Goal: Task Accomplishment & Management: Use online tool/utility

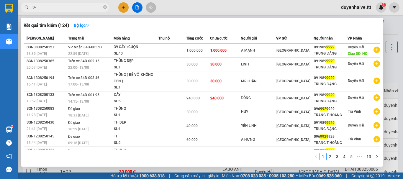
type input "9"
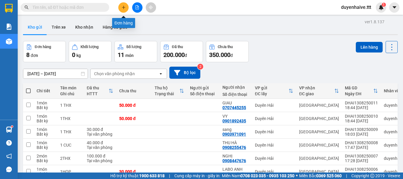
click at [125, 8] on icon "plus" at bounding box center [124, 7] width 4 height 4
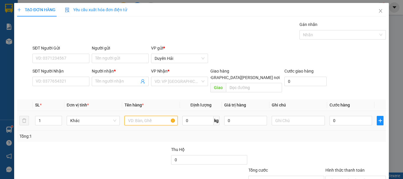
click at [149, 116] on input "text" at bounding box center [151, 120] width 53 height 9
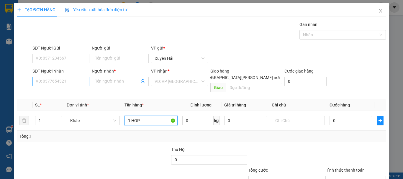
type input "1 HOP"
click at [60, 83] on input "SĐT Người Nhận" at bounding box center [60, 81] width 57 height 9
type input "0938755446"
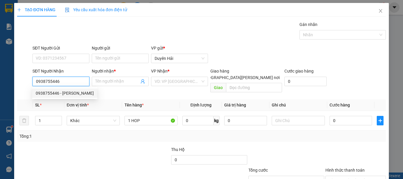
click at [59, 91] on div "0938755446 - [PERSON_NAME]" at bounding box center [65, 93] width 58 height 6
type input "HOÀNG YẾN"
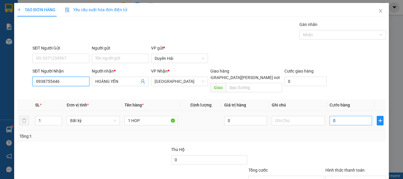
type input "0938755446"
click at [343, 116] on input "0" at bounding box center [351, 120] width 43 height 9
type input "3"
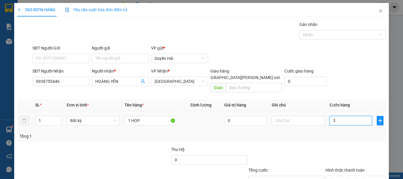
type input "30"
type input "30.000"
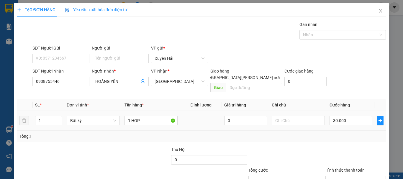
click at [336, 133] on div "Tổng: 1" at bounding box center [201, 136] width 364 height 6
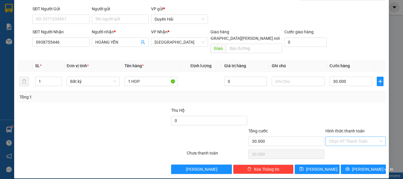
click at [338, 137] on input "Hình thức thanh toán" at bounding box center [353, 141] width 49 height 9
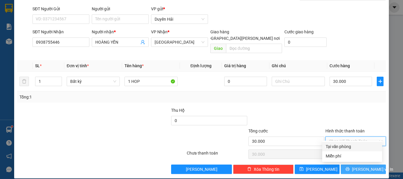
drag, startPoint x: 352, startPoint y: 147, endPoint x: 356, endPoint y: 160, distance: 14.0
click at [352, 148] on div "Tại văn phòng" at bounding box center [352, 147] width 53 height 6
type input "0"
click at [358, 166] on span "[PERSON_NAME] và In" at bounding box center [372, 169] width 41 height 6
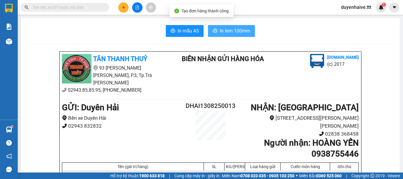
click at [241, 31] on span "In tem 100mm" at bounding box center [235, 30] width 30 height 7
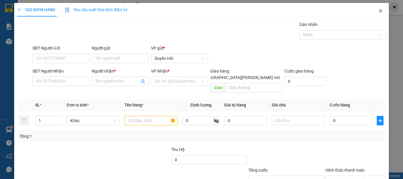
click at [376, 8] on span "Close" at bounding box center [381, 11] width 17 height 17
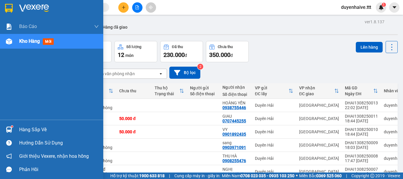
click at [41, 130] on div "Hàng sắp về" at bounding box center [59, 130] width 80 height 9
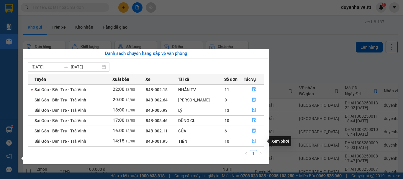
click at [254, 141] on icon "file-done" at bounding box center [254, 141] width 4 height 4
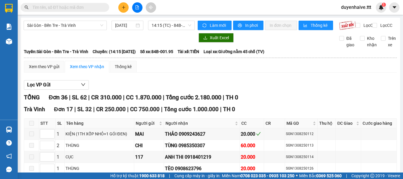
click at [80, 7] on input "text" at bounding box center [67, 7] width 70 height 6
type input "5"
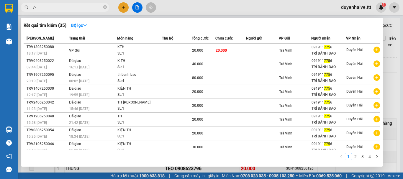
type input "7"
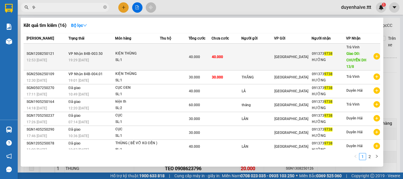
type input "9"
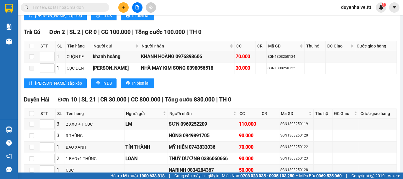
scroll to position [540, 0]
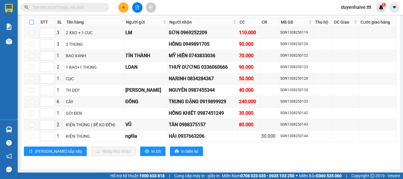
click at [32, 24] on input "checkbox" at bounding box center [31, 22] width 5 height 5
checkbox input "true"
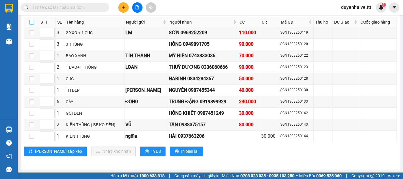
checkbox input "true"
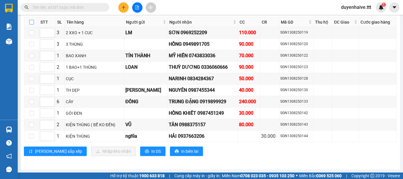
checkbox input "true"
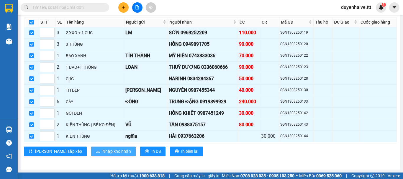
click at [102, 153] on span "Nhập kho nhận" at bounding box center [116, 151] width 29 height 6
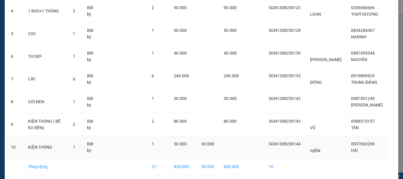
scroll to position [160, 0]
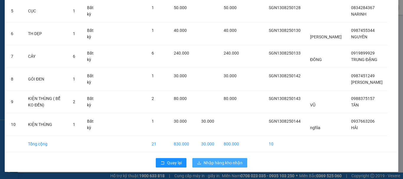
click at [230, 167] on button "Nhập hàng kho nhận" at bounding box center [220, 162] width 55 height 9
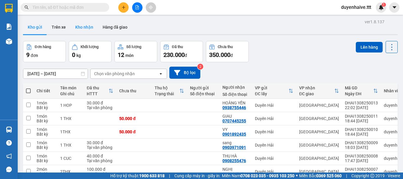
click at [89, 24] on button "Kho nhận" at bounding box center [84, 27] width 27 height 14
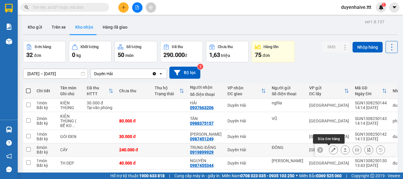
click at [332, 152] on icon at bounding box center [334, 150] width 4 height 4
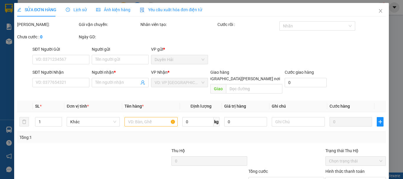
type input "ĐÔNG"
type input "0919899929"
type input "TRUNG ĐẶNG"
type input "240.000"
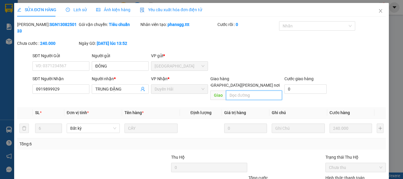
click at [248, 91] on input "text" at bounding box center [254, 95] width 56 height 9
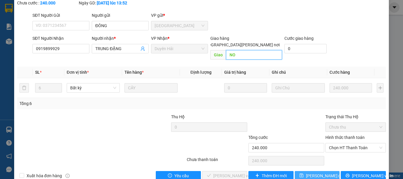
type input "NO"
click at [308, 173] on span "[PERSON_NAME] đổi" at bounding box center [325, 176] width 38 height 6
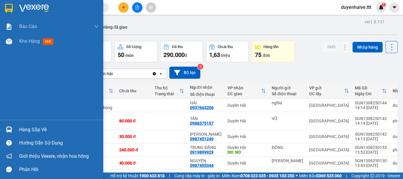
drag, startPoint x: 38, startPoint y: 131, endPoint x: 42, endPoint y: 133, distance: 4.0
click at [39, 131] on div "Hàng sắp về" at bounding box center [59, 130] width 80 height 9
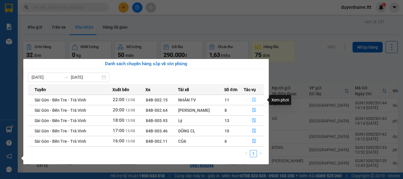
click at [253, 100] on icon "file-done" at bounding box center [255, 100] width 4 height 4
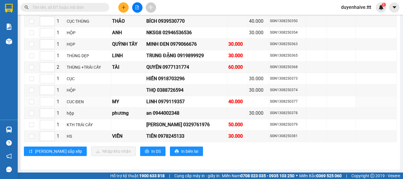
scroll to position [446, 0]
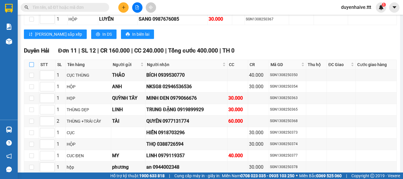
click at [32, 67] on input "checkbox" at bounding box center [31, 64] width 5 height 5
checkbox input "true"
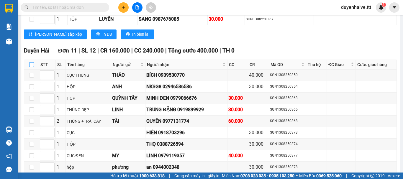
checkbox input "true"
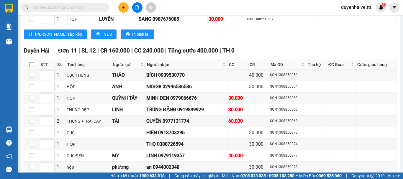
checkbox input "true"
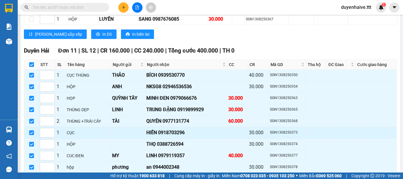
scroll to position [505, 0]
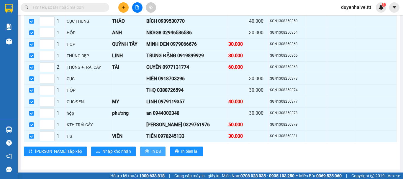
click at [152, 154] on span "In DS" at bounding box center [156, 151] width 9 height 6
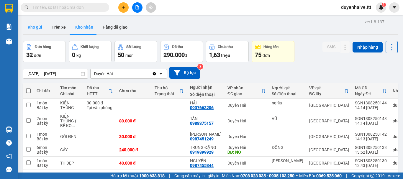
click at [36, 25] on button "Kho gửi" at bounding box center [35, 27] width 24 height 14
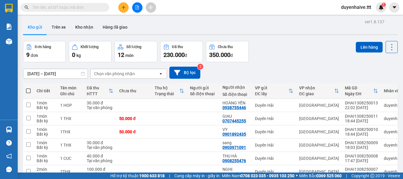
scroll to position [72, 0]
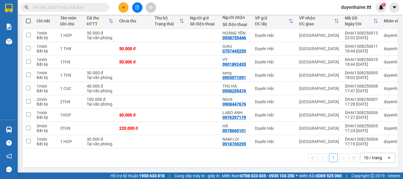
drag, startPoint x: 375, startPoint y: 162, endPoint x: 375, endPoint y: 154, distance: 8.0
click at [375, 162] on div "10 / trang" at bounding box center [374, 157] width 27 height 9
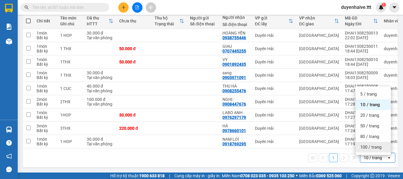
click at [375, 147] on span "100 / trang" at bounding box center [371, 147] width 21 height 6
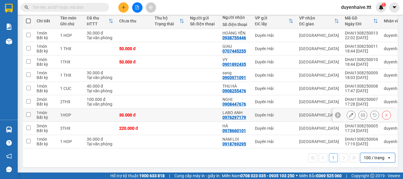
scroll to position [0, 0]
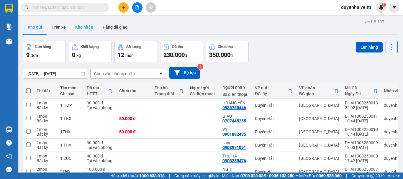
drag, startPoint x: 79, startPoint y: 26, endPoint x: 83, endPoint y: 28, distance: 4.0
click at [79, 27] on button "Kho nhận" at bounding box center [84, 27] width 27 height 14
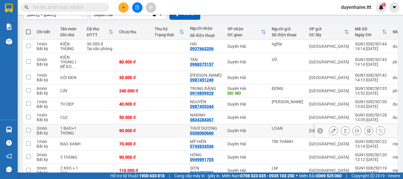
scroll to position [148, 0]
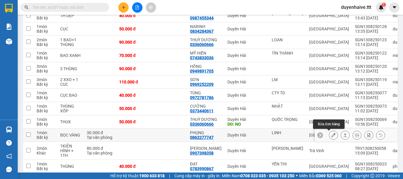
click at [332, 134] on icon at bounding box center [334, 135] width 4 height 4
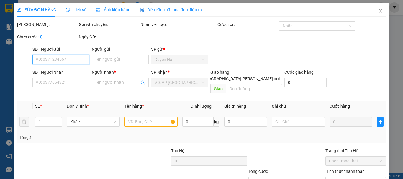
scroll to position [40, 0]
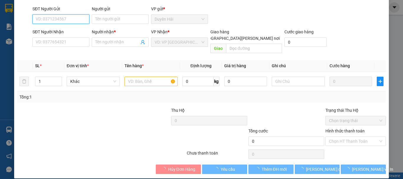
type input "LINH"
type input "0862277747"
type input "PHỤNG"
type input "30.000"
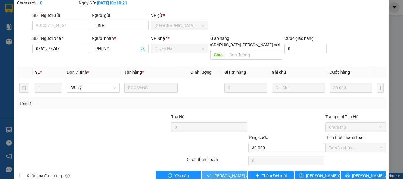
click at [220, 173] on span "[PERSON_NAME] và [PERSON_NAME] hàng" at bounding box center [254, 176] width 80 height 6
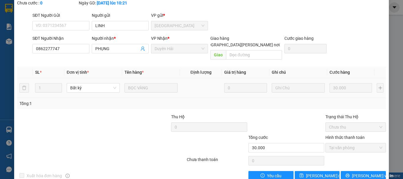
scroll to position [0, 0]
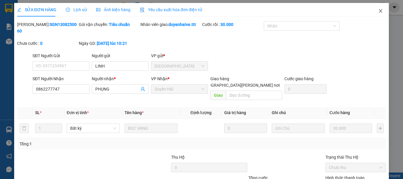
click at [379, 11] on icon "close" at bounding box center [381, 11] width 5 height 5
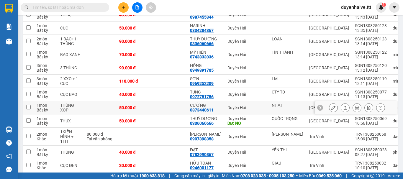
scroll to position [237, 0]
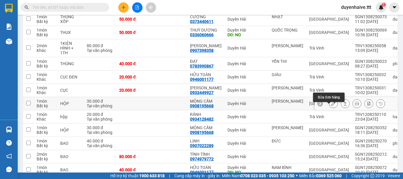
click at [330, 108] on button at bounding box center [334, 104] width 8 height 10
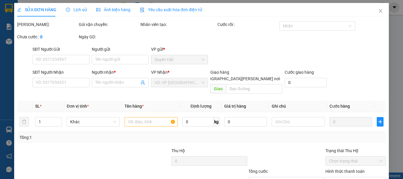
type input "[PERSON_NAME]"
type input "0908195668"
type input "MỘNG CẦM"
type input "30.000"
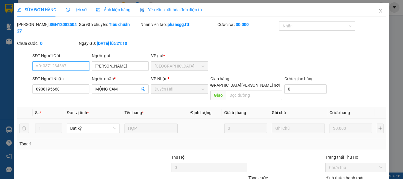
scroll to position [38, 0]
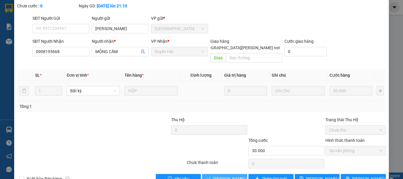
click at [218, 176] on span "[PERSON_NAME] và [PERSON_NAME] hàng" at bounding box center [254, 179] width 80 height 6
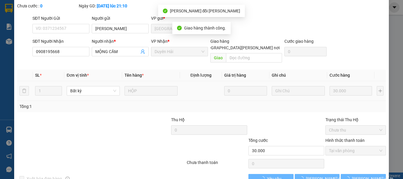
scroll to position [0, 0]
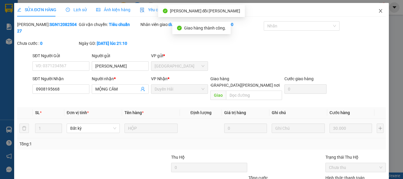
click at [379, 10] on icon "close" at bounding box center [381, 11] width 5 height 5
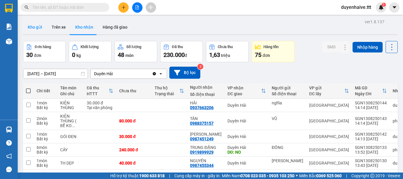
click at [37, 28] on button "Kho gửi" at bounding box center [35, 27] width 24 height 14
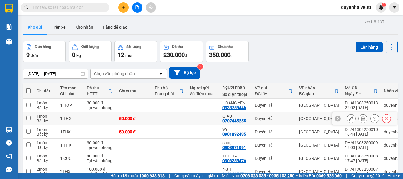
scroll to position [72, 0]
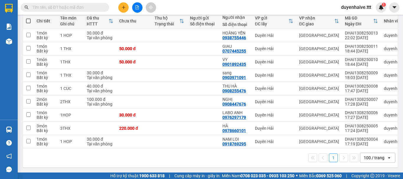
click at [30, 19] on span at bounding box center [28, 21] width 5 height 5
click at [28, 18] on input "checkbox" at bounding box center [28, 18] width 0 height 0
checkbox input "true"
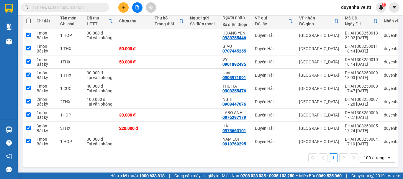
checkbox input "true"
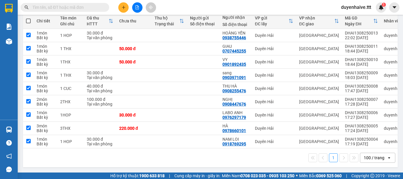
checkbox input "true"
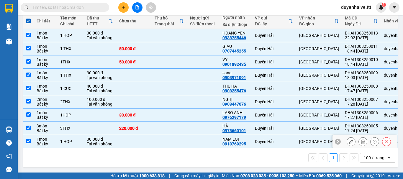
scroll to position [0, 0]
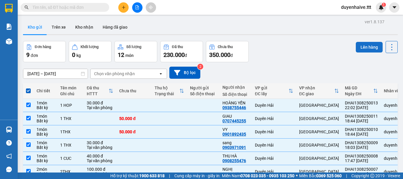
click at [366, 43] on button "Lên hàng" at bounding box center [369, 47] width 27 height 11
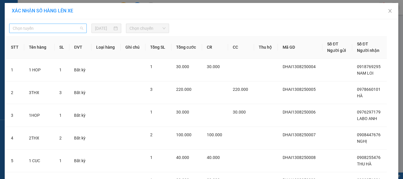
click at [53, 31] on span "Chọn tuyến" at bounding box center [48, 28] width 71 height 9
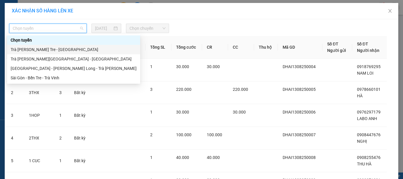
click at [47, 47] on div "Trà [PERSON_NAME] Tre - [GEOGRAPHIC_DATA]" at bounding box center [74, 49] width 126 height 6
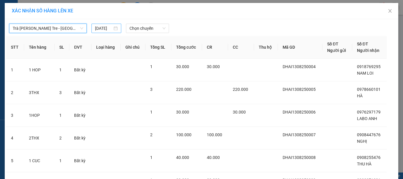
click at [92, 25] on div "[DATE]" at bounding box center [107, 28] width 30 height 9
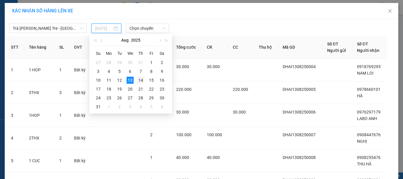
click at [140, 80] on div "14" at bounding box center [140, 80] width 7 height 7
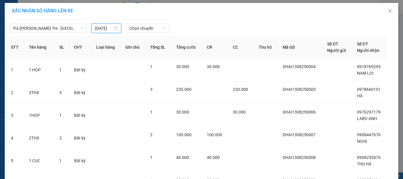
type input "[DATE]"
click at [141, 29] on span "Chọn chuyến" at bounding box center [148, 28] width 36 height 9
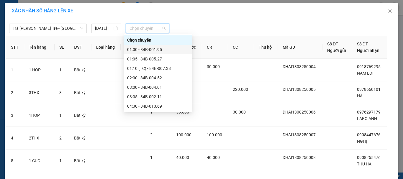
click at [150, 49] on div "01:00 - 84B-001.95" at bounding box center [158, 49] width 62 height 6
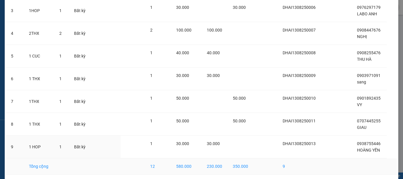
scroll to position [141, 0]
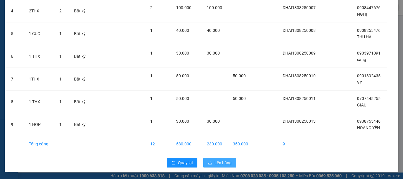
click at [220, 163] on span "Lên hàng" at bounding box center [223, 163] width 17 height 6
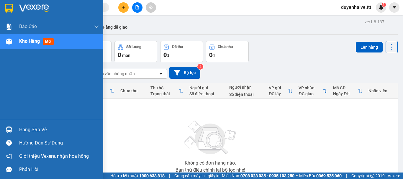
click at [40, 129] on div "Hàng sắp về" at bounding box center [59, 130] width 80 height 9
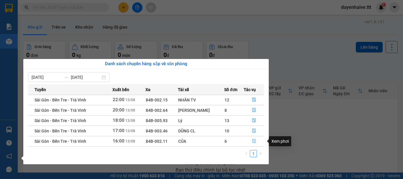
click at [254, 139] on icon "file-done" at bounding box center [255, 141] width 4 height 4
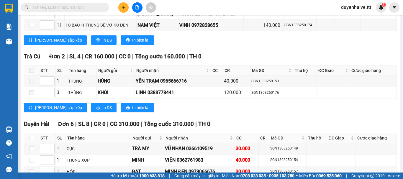
scroll to position [459, 0]
